Goal: Navigation & Orientation: Find specific page/section

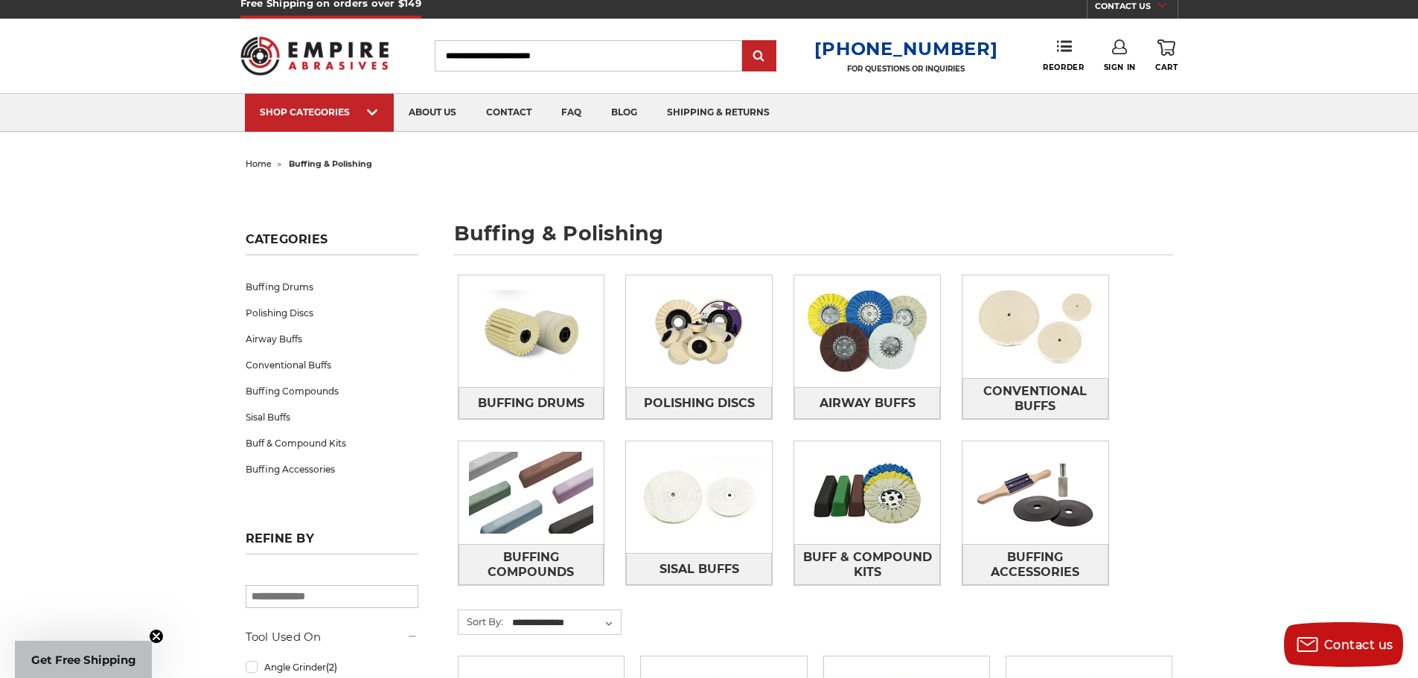
scroll to position [149, 0]
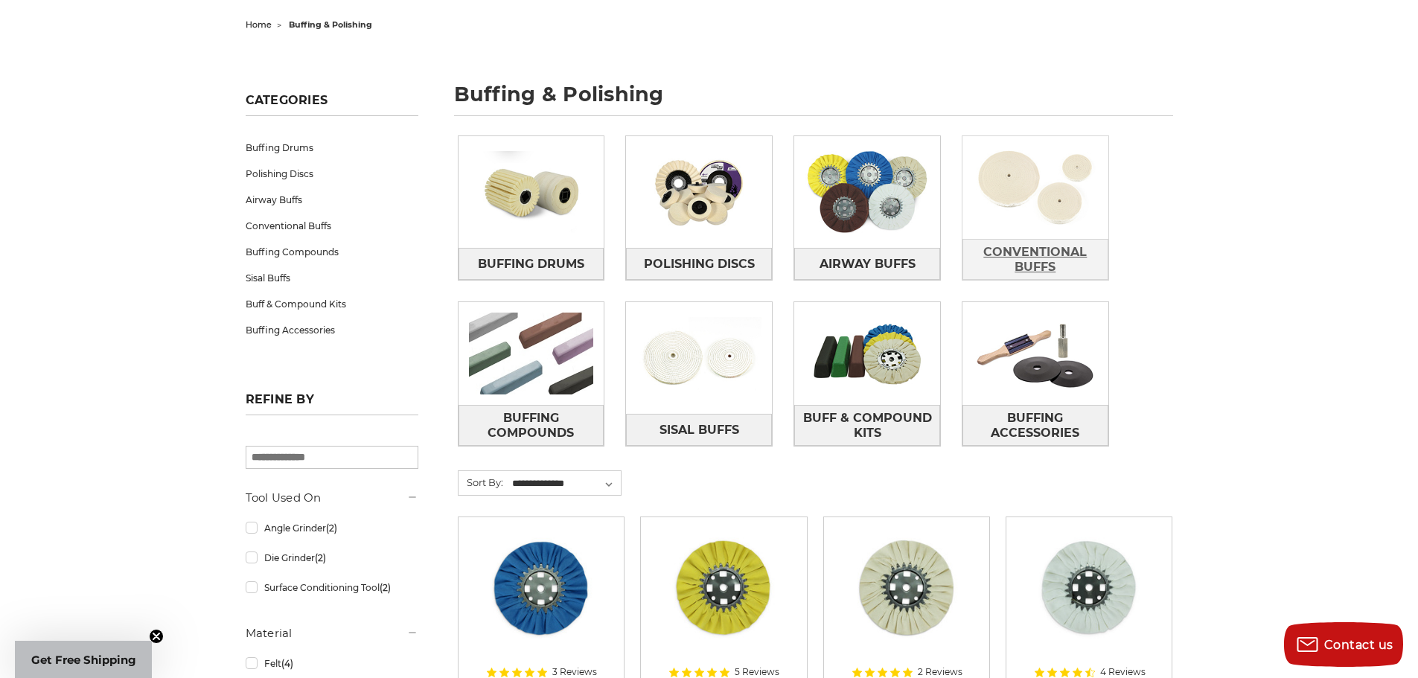
click at [1055, 255] on span "Conventional Buffs" at bounding box center [1035, 260] width 144 height 40
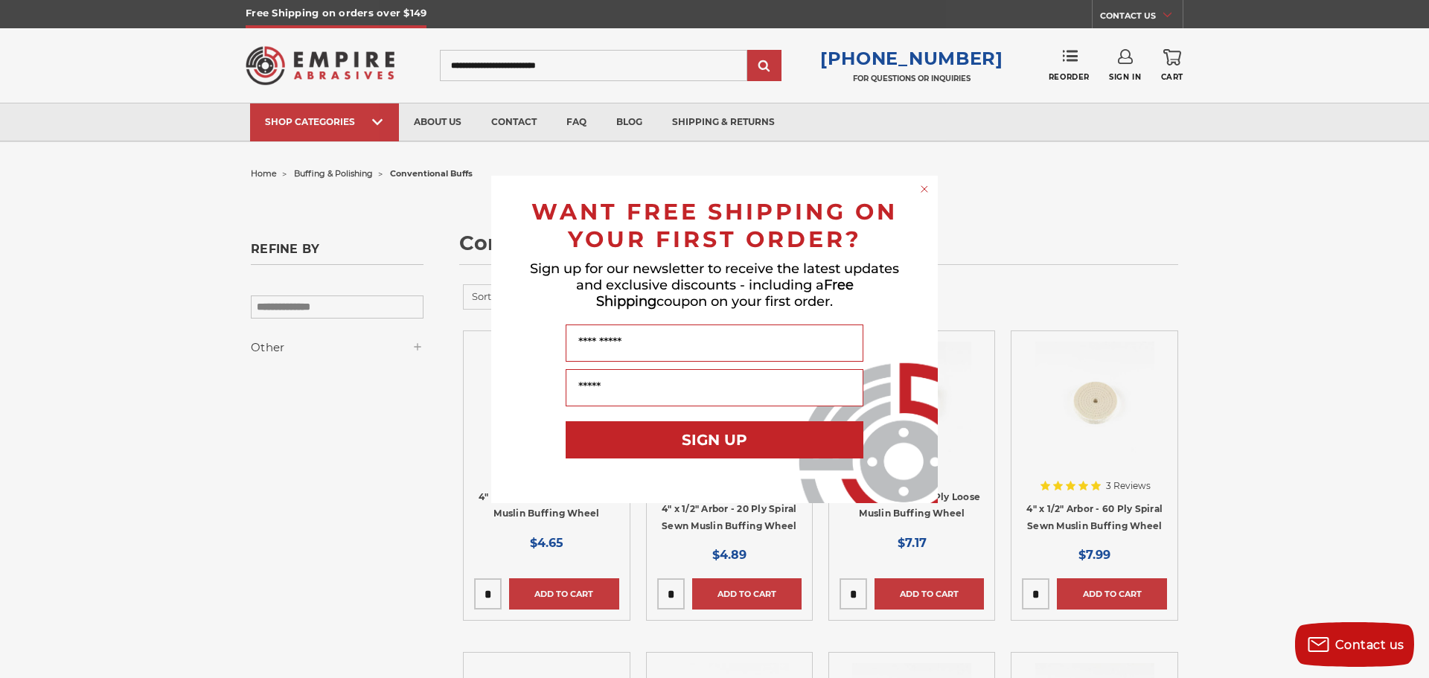
click at [925, 187] on circle "Close dialog" at bounding box center [925, 189] width 14 height 14
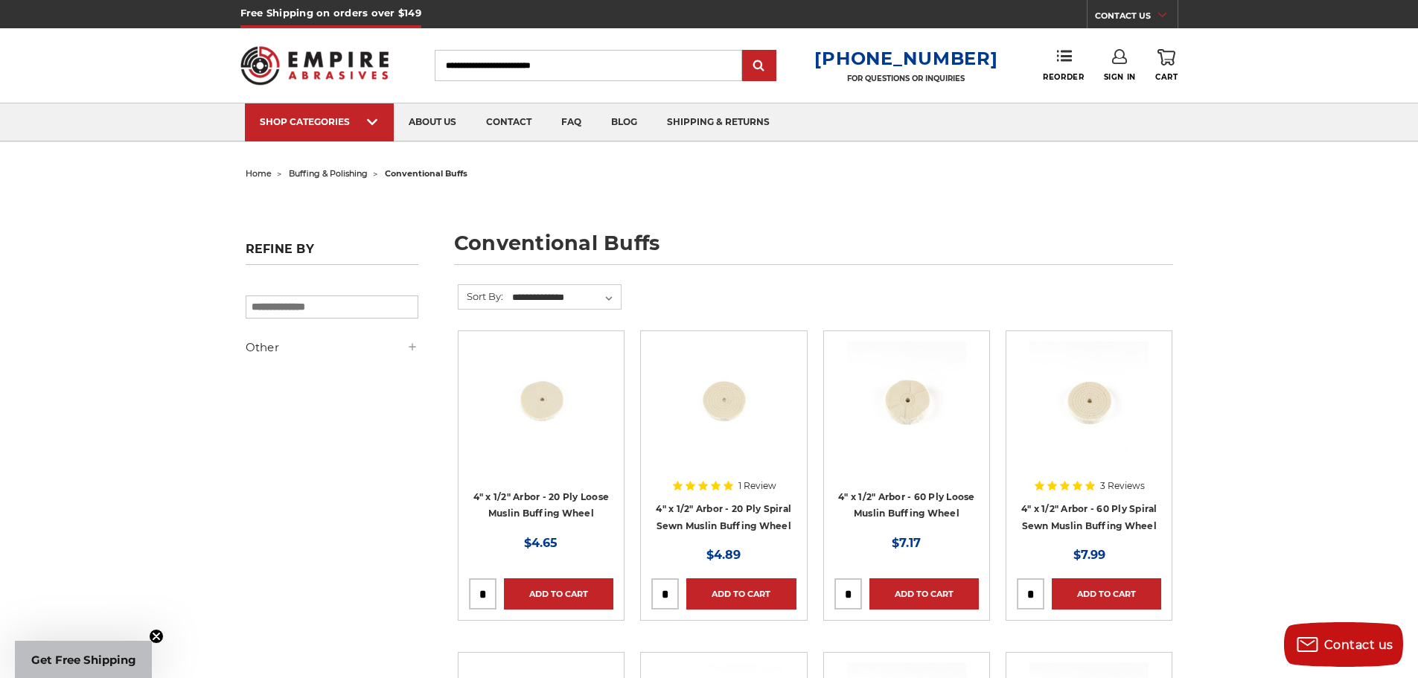
click at [411, 312] on input "search" at bounding box center [332, 307] width 173 height 23
click at [412, 349] on use at bounding box center [412, 346] width 7 height 7
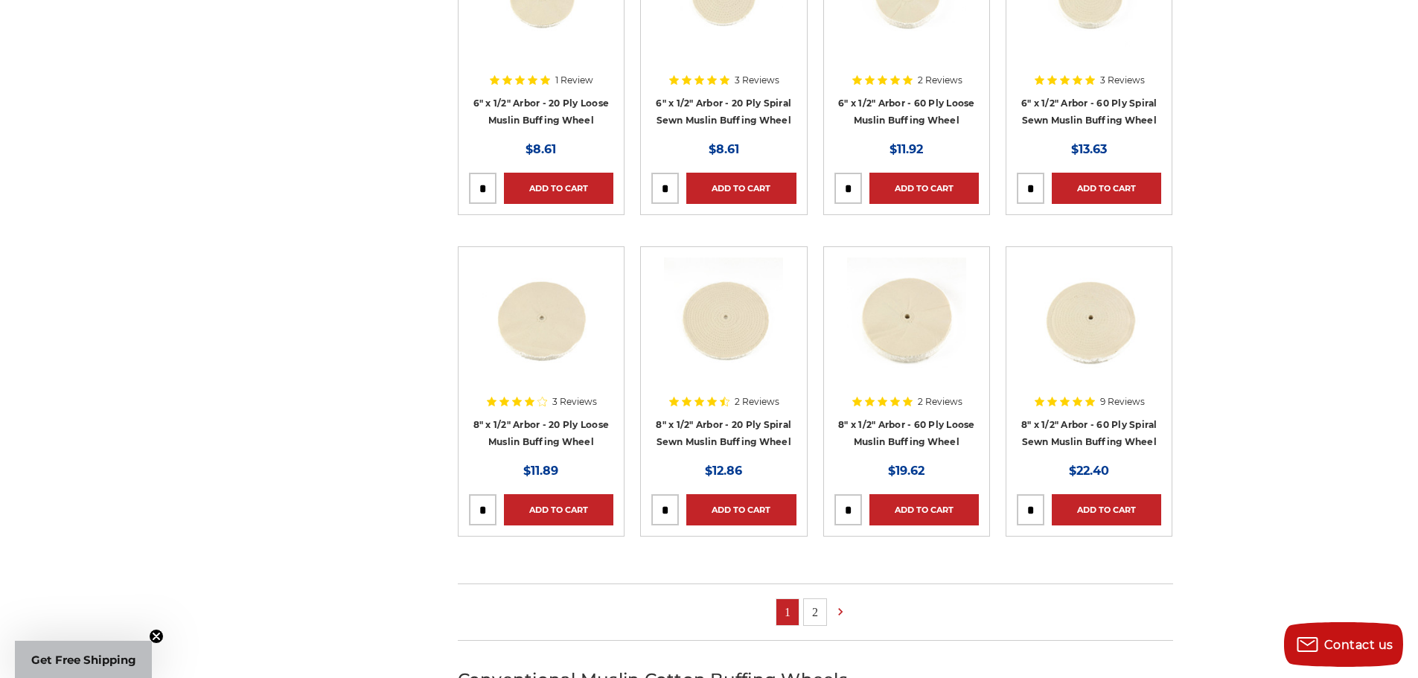
scroll to position [744, 0]
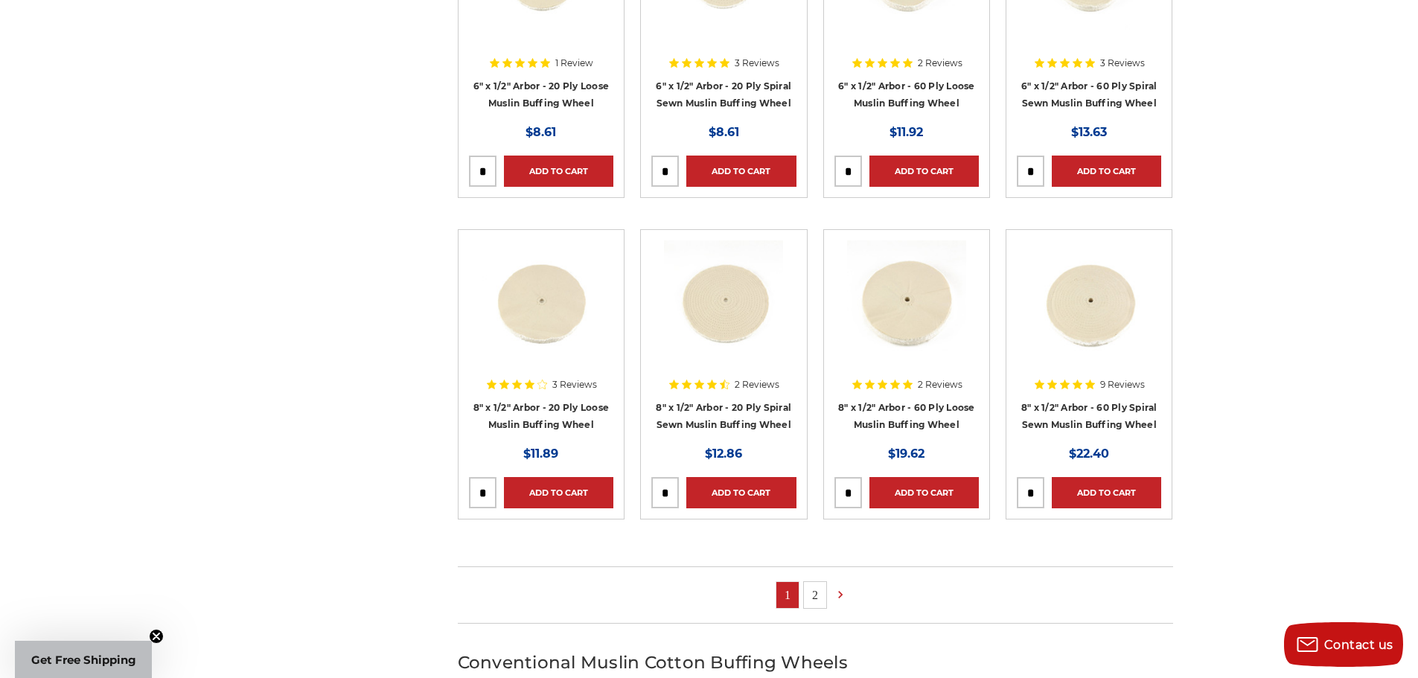
click at [807, 594] on link "2" at bounding box center [815, 595] width 22 height 26
